Goal: Task Accomplishment & Management: Complete application form

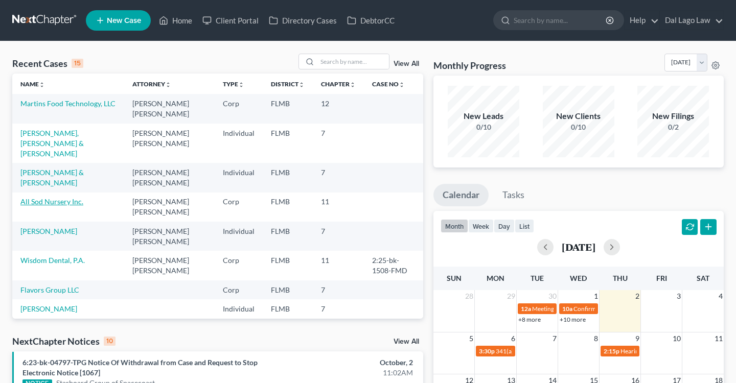
click at [61, 197] on link "All Sod Nursery Inc." at bounding box center [51, 201] width 63 height 9
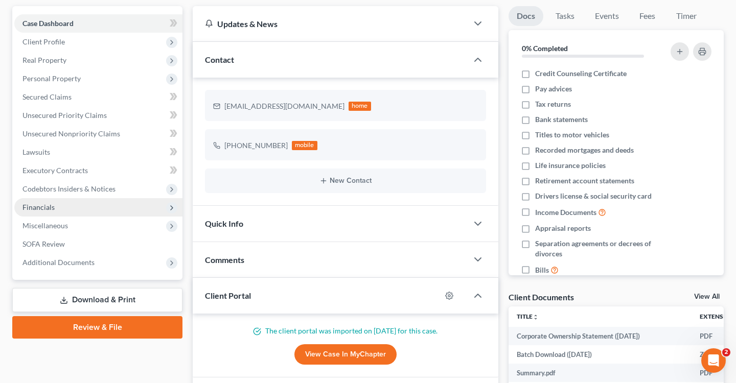
click at [64, 210] on span "Financials" at bounding box center [98, 207] width 168 height 18
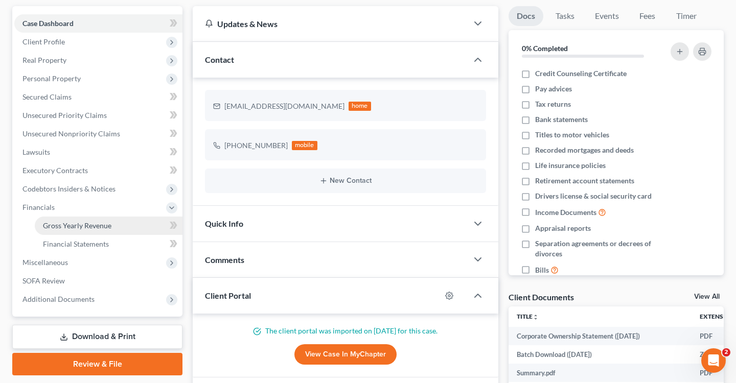
click at [67, 231] on link "Gross Yearly Revenue" at bounding box center [109, 226] width 148 height 18
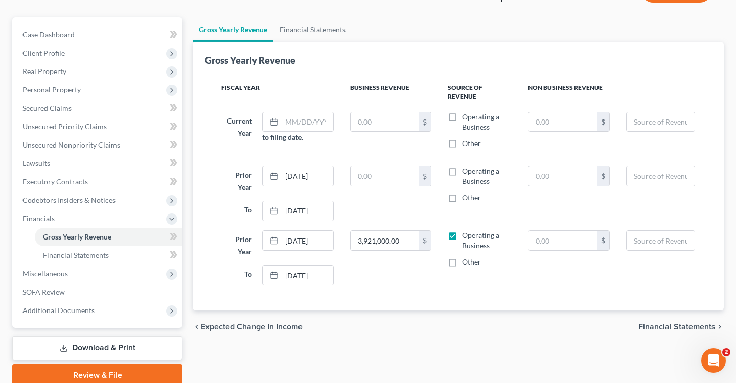
scroll to position [81, 0]
drag, startPoint x: 359, startPoint y: 229, endPoint x: 412, endPoint y: 229, distance: 52.6
click at [412, 231] on input "3,921,000.00" at bounding box center [385, 240] width 68 height 19
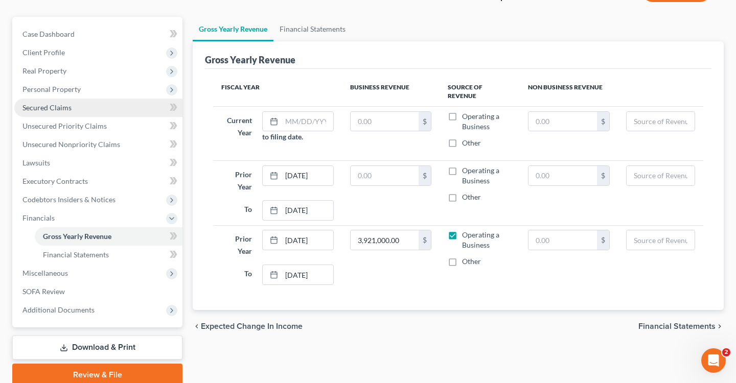
click at [61, 115] on link "Secured Claims" at bounding box center [98, 108] width 168 height 18
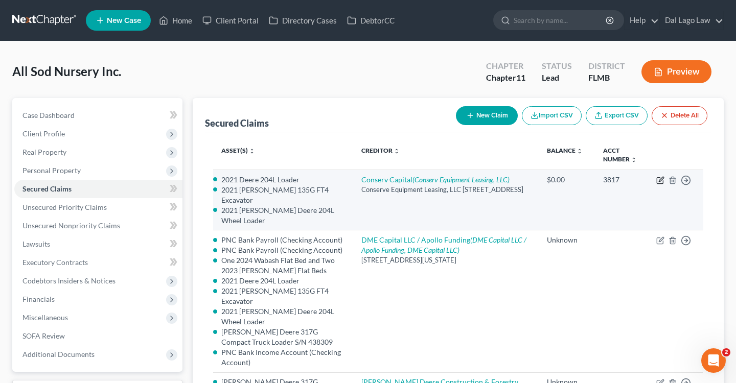
click at [659, 179] on icon "button" at bounding box center [660, 180] width 8 height 8
select select "44"
select select "1"
select select "2836224"
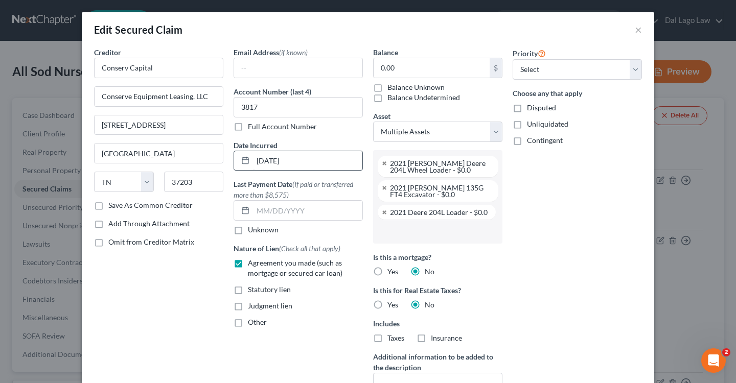
scroll to position [46, 0]
click at [130, 98] on input "Conserve Equipment Leasing, LLC" at bounding box center [159, 96] width 128 height 19
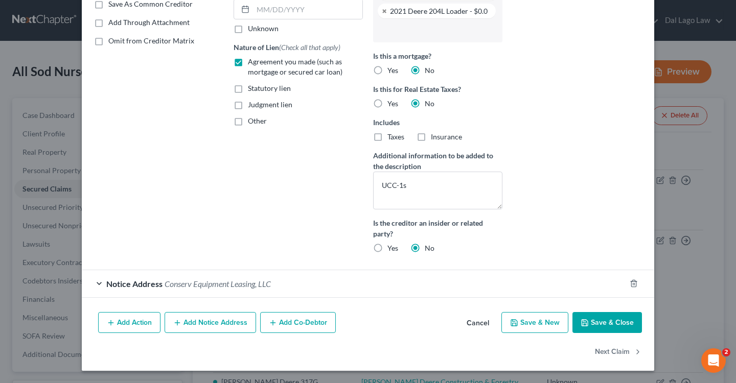
type input "Conserv Equipment Leasing, LLC"
click at [624, 320] on button "Save & Close" at bounding box center [607, 322] width 70 height 21
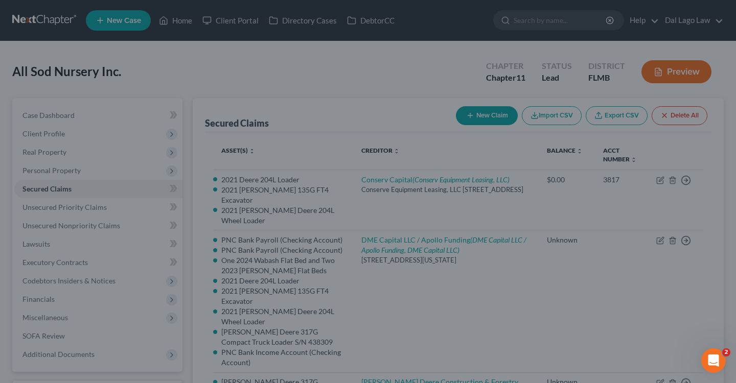
scroll to position [100, 0]
select select "7"
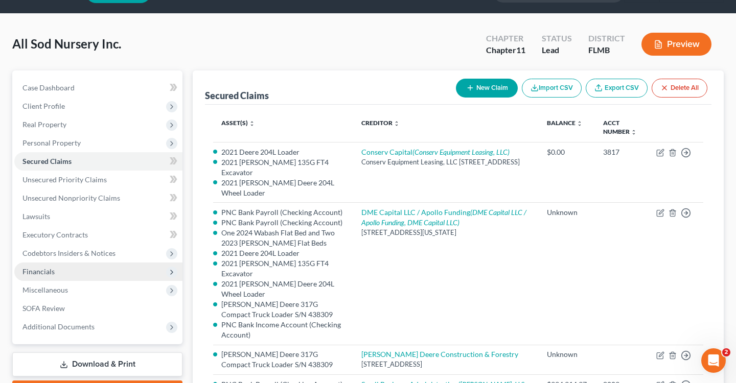
scroll to position [9, 0]
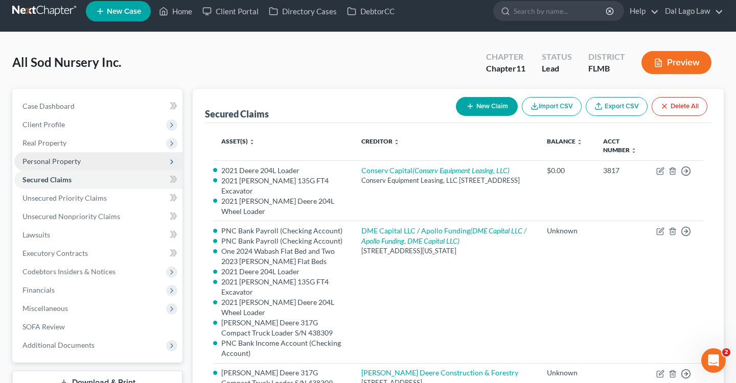
click at [59, 157] on span "Personal Property" at bounding box center [51, 161] width 58 height 9
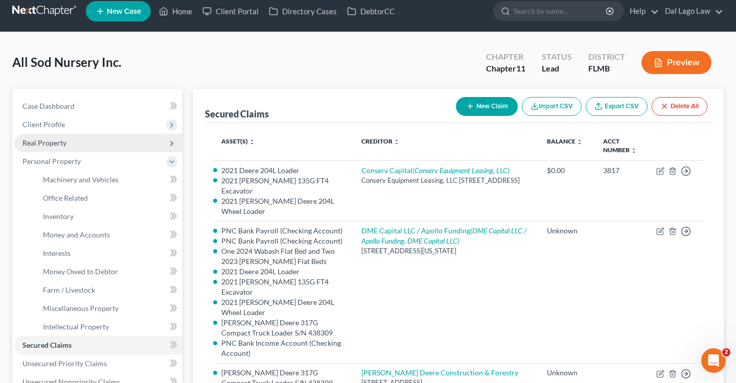
click at [55, 143] on span "Real Property" at bounding box center [44, 143] width 44 height 9
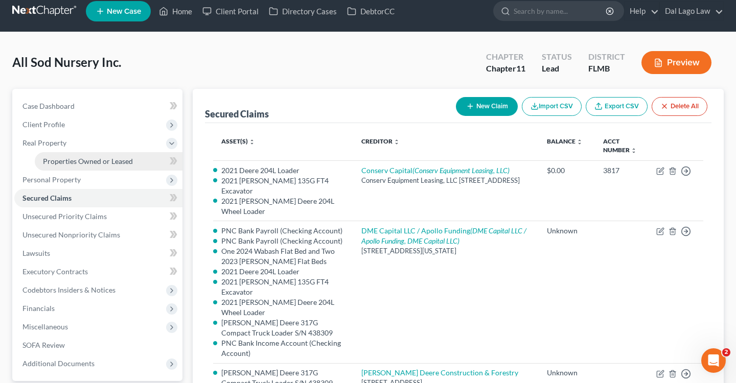
click at [61, 162] on span "Properties Owned or Leased" at bounding box center [88, 161] width 90 height 9
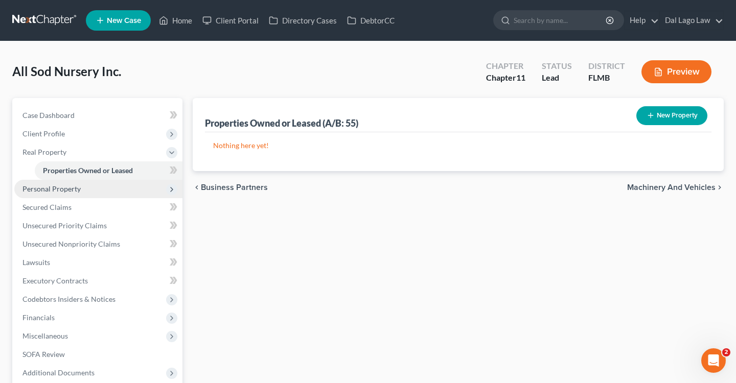
click at [58, 189] on span "Personal Property" at bounding box center [51, 189] width 58 height 9
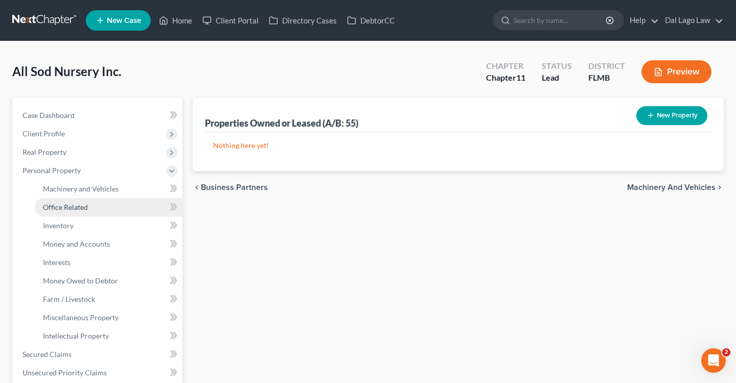
click at [68, 211] on span "Office Related" at bounding box center [65, 207] width 45 height 9
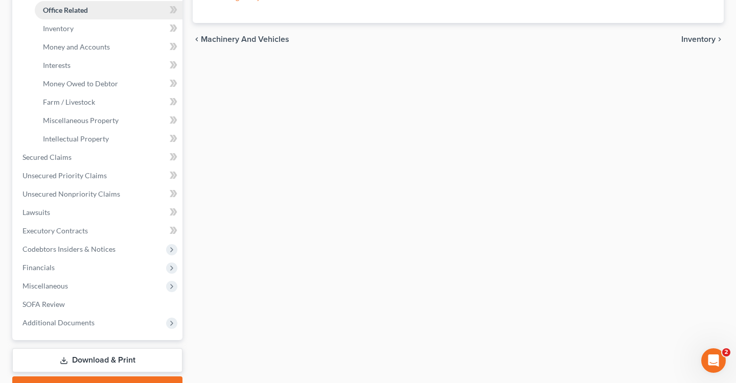
scroll to position [210, 0]
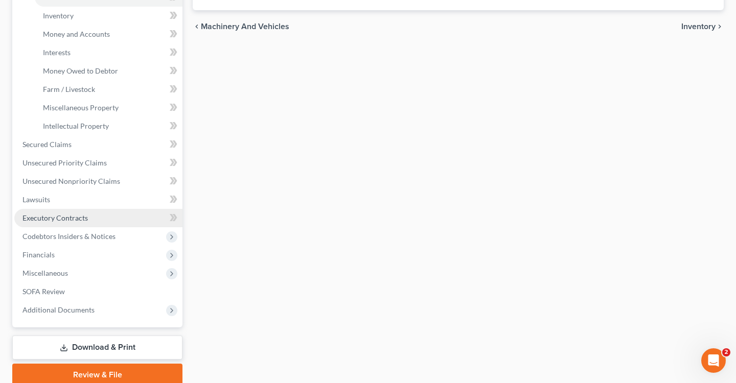
click at [61, 215] on span "Executory Contracts" at bounding box center [54, 218] width 65 height 9
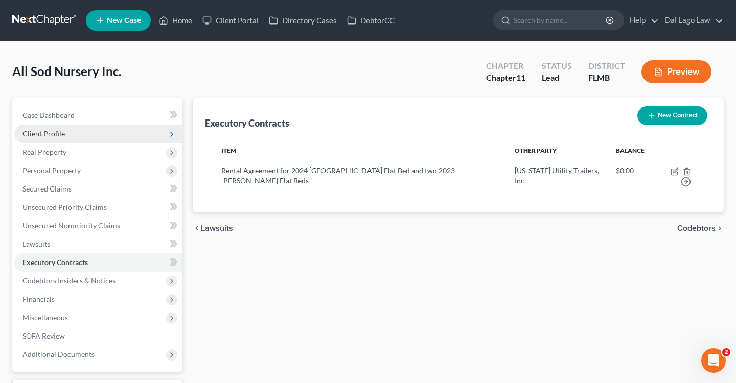
click at [80, 133] on span "Client Profile" at bounding box center [98, 134] width 168 height 18
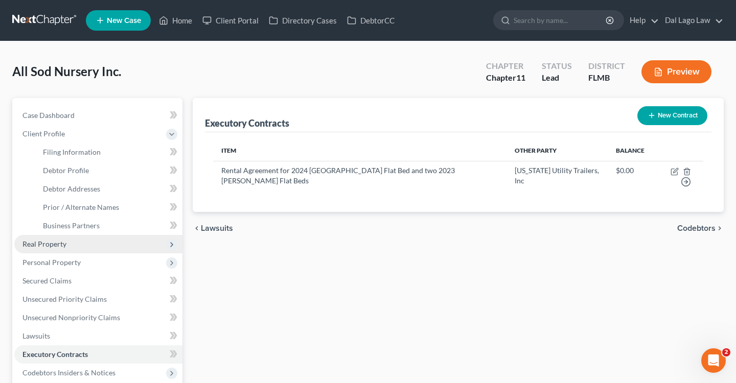
click at [52, 244] on span "Real Property" at bounding box center [44, 244] width 44 height 9
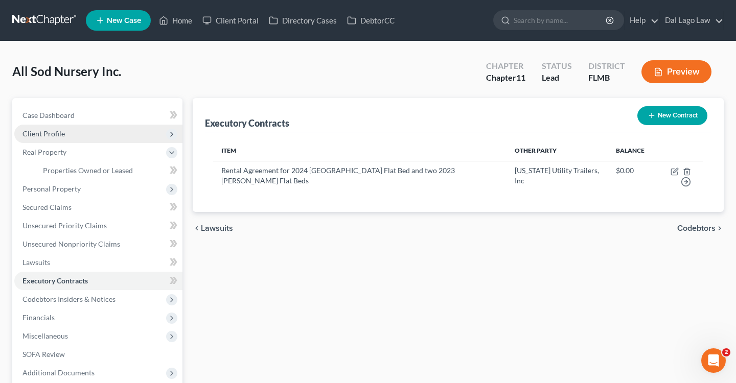
click at [83, 132] on span "Client Profile" at bounding box center [98, 134] width 168 height 18
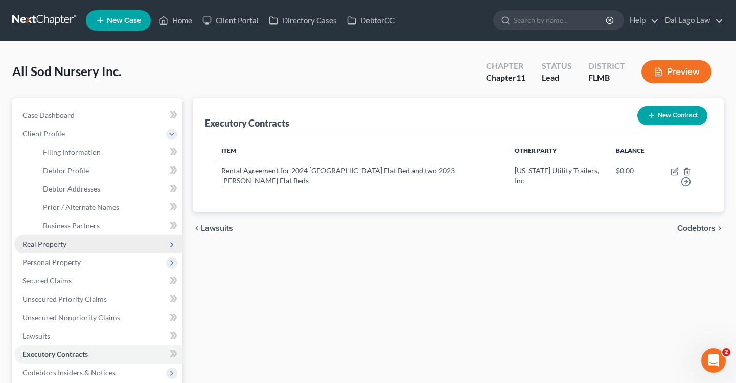
click at [50, 243] on span "Real Property" at bounding box center [44, 244] width 44 height 9
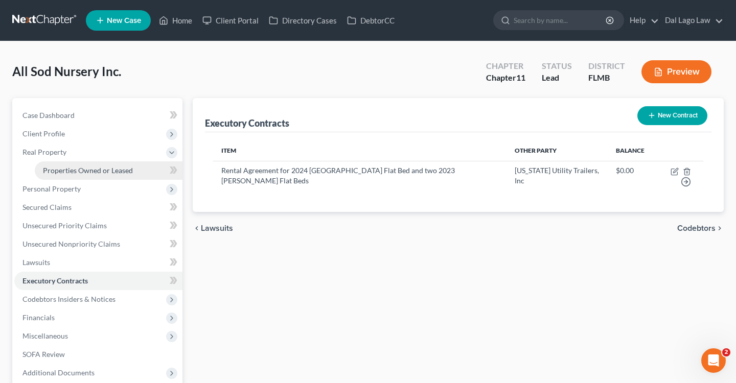
click at [82, 175] on link "Properties Owned or Leased" at bounding box center [109, 171] width 148 height 18
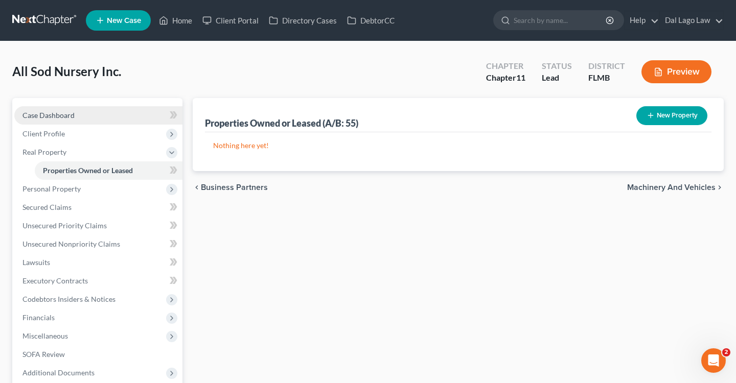
click at [74, 109] on link "Case Dashboard" at bounding box center [98, 115] width 168 height 18
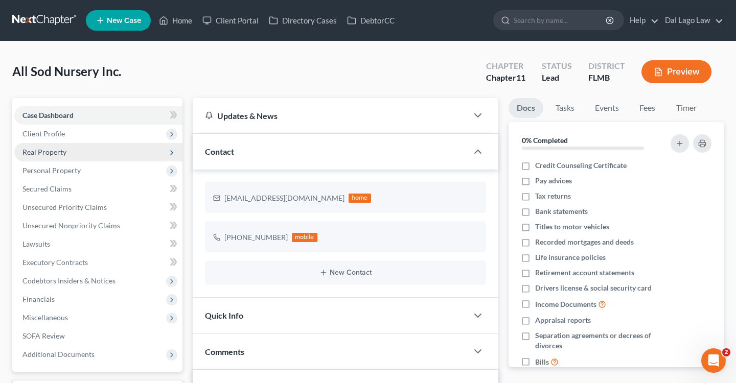
click at [52, 144] on span "Real Property" at bounding box center [98, 152] width 168 height 18
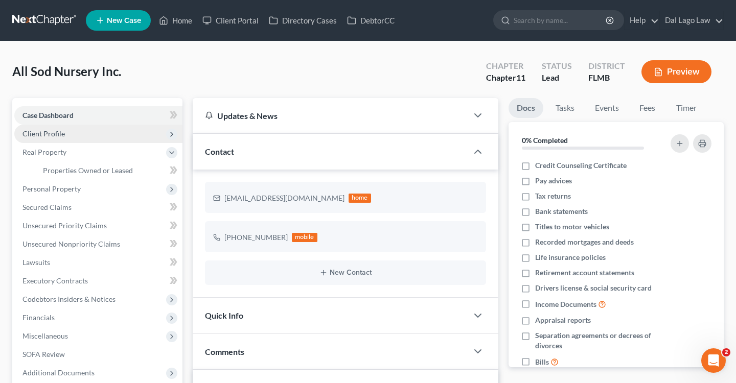
click at [51, 134] on span "Client Profile" at bounding box center [43, 133] width 42 height 9
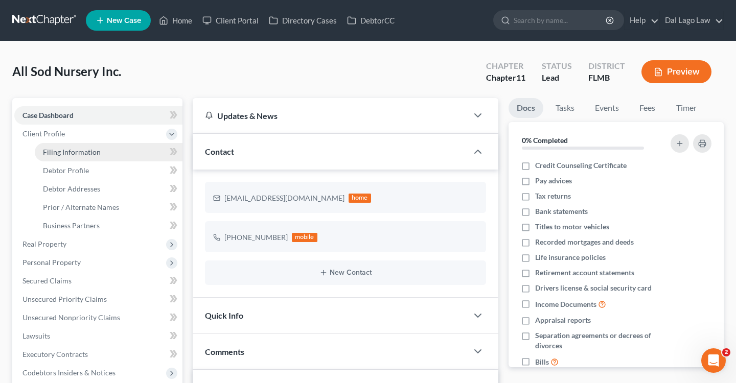
click at [75, 157] on link "Filing Information" at bounding box center [109, 152] width 148 height 18
select select "3"
select select "1"
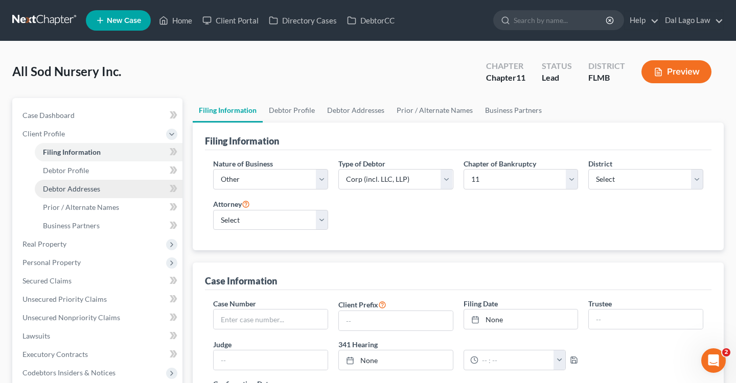
click at [75, 194] on link "Debtor Addresses" at bounding box center [109, 189] width 148 height 18
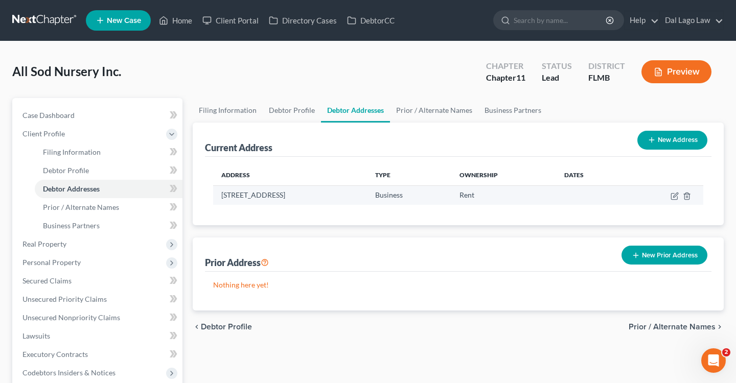
drag, startPoint x: 223, startPoint y: 195, endPoint x: 341, endPoint y: 202, distance: 118.8
click at [341, 202] on td "[STREET_ADDRESS]" at bounding box center [290, 195] width 154 height 19
copy td "[STREET_ADDRESS]"
